Goal: Information Seeking & Learning: Find specific fact

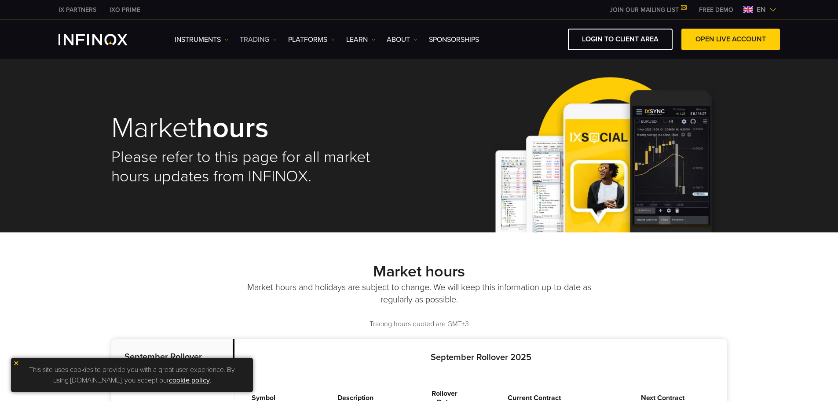
click at [274, 39] on img at bounding box center [275, 39] width 4 height 4
click at [272, 86] on link "Market hours" at bounding box center [268, 86] width 57 height 19
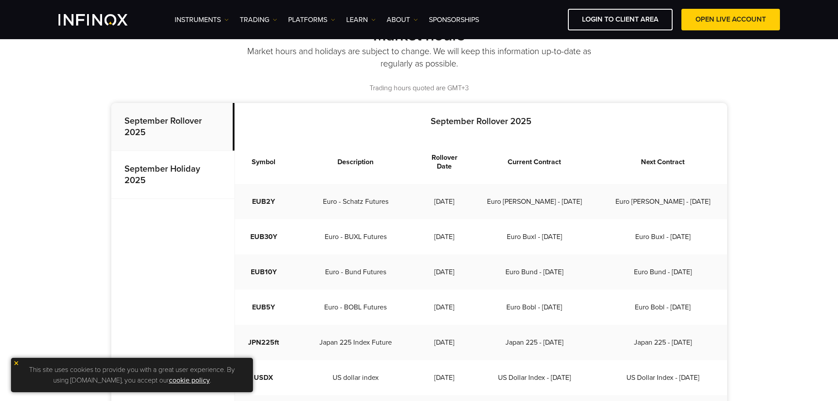
click at [190, 177] on p "September Holiday 2025" at bounding box center [172, 175] width 123 height 48
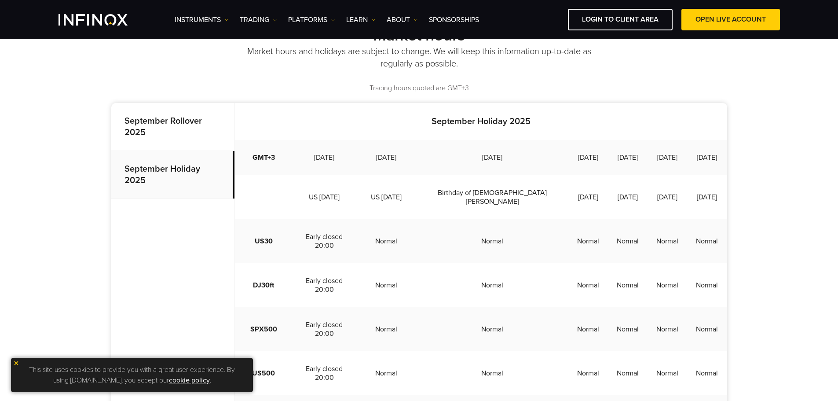
click at [180, 128] on p "September Rollover 2025" at bounding box center [172, 127] width 123 height 48
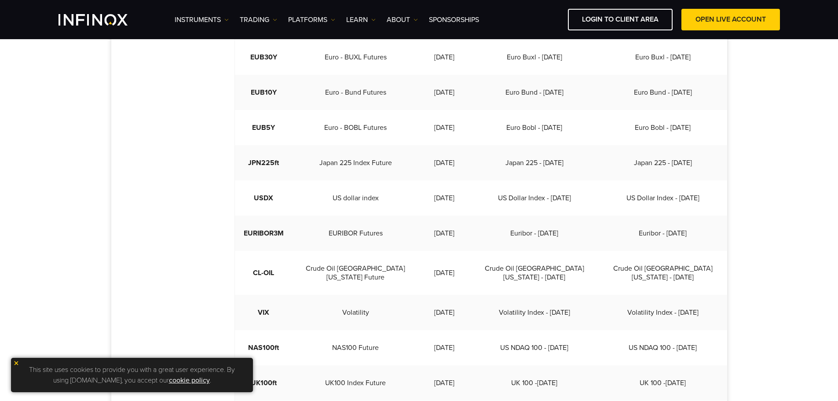
scroll to position [396, 0]
drag, startPoint x: 420, startPoint y: 292, endPoint x: 459, endPoint y: 295, distance: 38.8
click at [459, 295] on td "[DATE]" at bounding box center [444, 311] width 51 height 35
click at [198, 160] on div "September Rollover [DATE] Holiday [DATE] Rollover 2025 Symbol Description Rollo…" at bounding box center [419, 267] width 616 height 688
